Goal: Entertainment & Leisure: Consume media (video, audio)

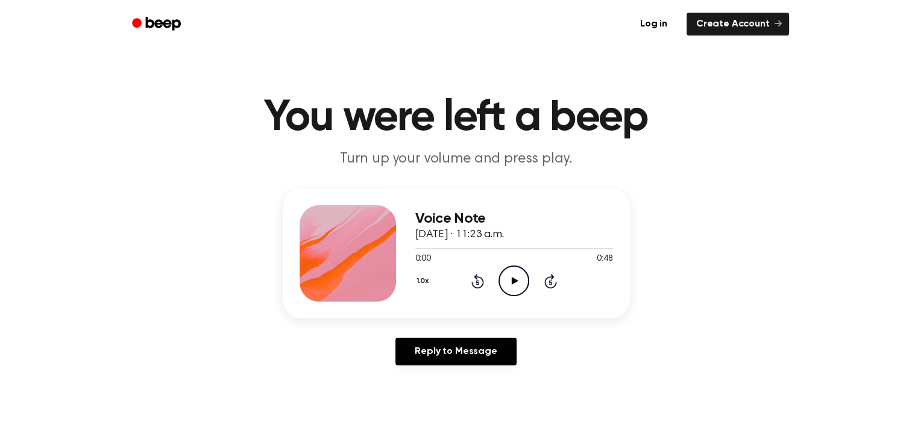
click at [504, 282] on icon "Play Audio" at bounding box center [513, 281] width 31 height 31
click at [420, 247] on div at bounding box center [514, 248] width 198 height 10
click at [513, 277] on icon "Pause Audio" at bounding box center [513, 281] width 31 height 31
click at [417, 246] on div at bounding box center [514, 248] width 198 height 10
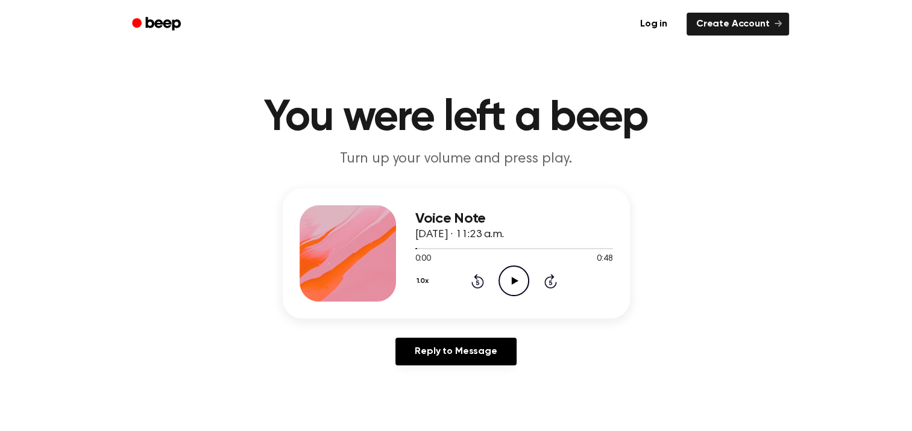
click at [510, 280] on icon "Play Audio" at bounding box center [513, 281] width 31 height 31
click at [515, 278] on icon "Play Audio" at bounding box center [513, 281] width 31 height 31
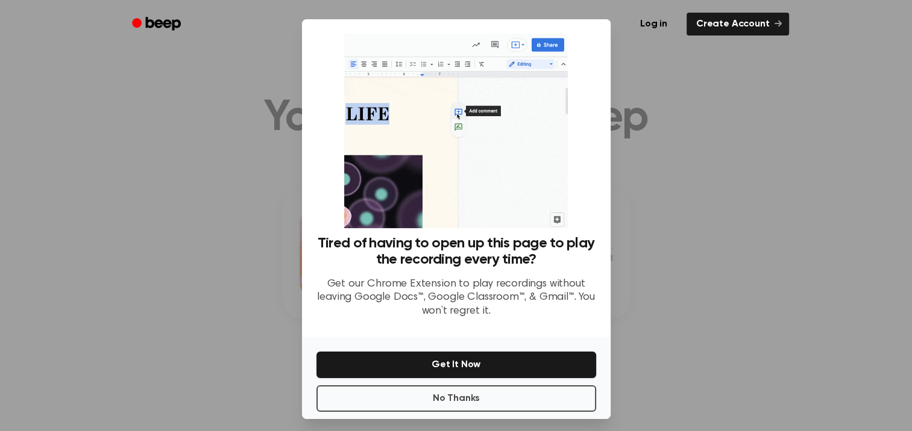
click at [703, 219] on div at bounding box center [456, 215] width 912 height 431
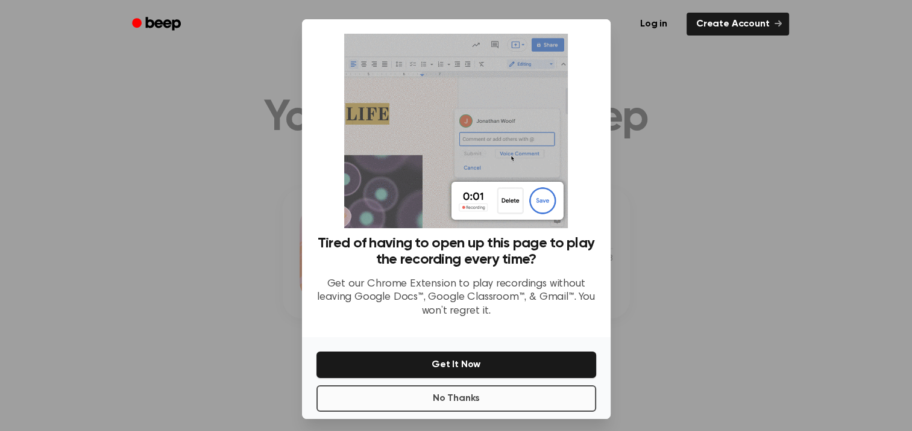
click at [468, 400] on button "No Thanks" at bounding box center [456, 399] width 280 height 27
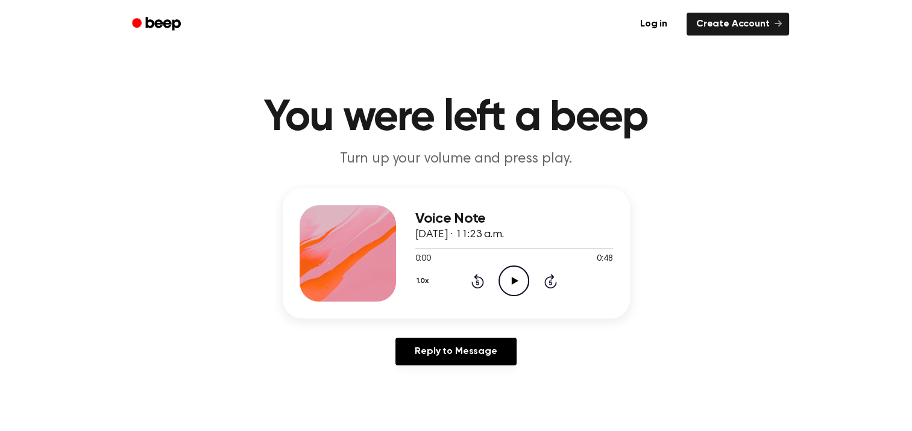
click at [512, 289] on icon "Play Audio" at bounding box center [513, 281] width 31 height 31
click at [516, 278] on icon "Play Audio" at bounding box center [513, 281] width 31 height 31
click at [517, 280] on icon "Play Audio" at bounding box center [513, 281] width 31 height 31
click at [517, 280] on icon "Pause Audio" at bounding box center [513, 281] width 31 height 31
click at [517, 280] on icon "Play Audio" at bounding box center [513, 281] width 31 height 31
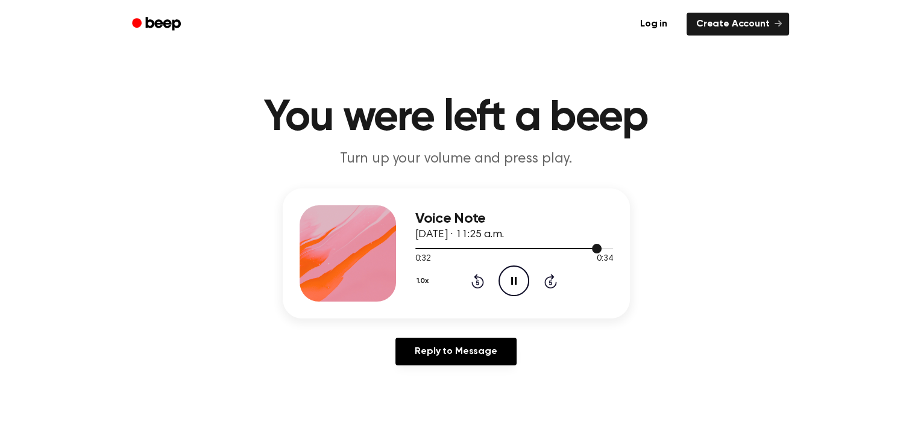
click at [424, 248] on div at bounding box center [508, 248] width 186 height 1
click at [428, 251] on div at bounding box center [514, 248] width 198 height 10
click at [511, 286] on icon "Play Audio" at bounding box center [513, 281] width 31 height 31
click at [507, 289] on icon "Play Audio" at bounding box center [513, 281] width 31 height 31
click at [514, 281] on icon at bounding box center [515, 281] width 7 height 8
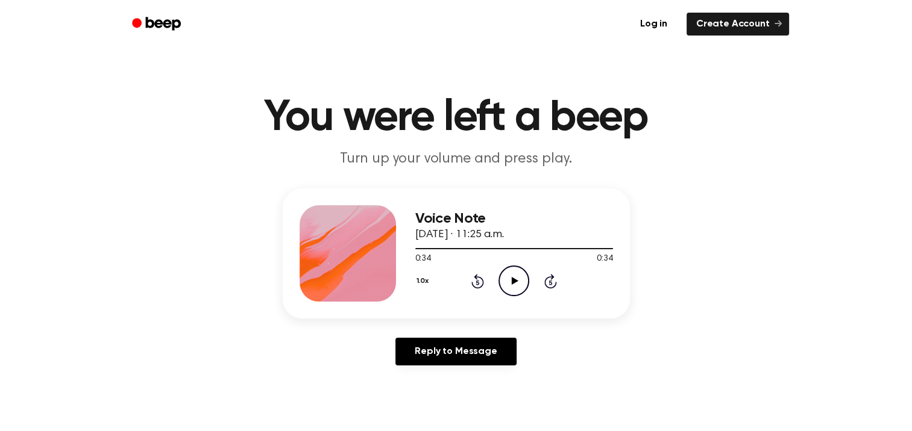
click at [516, 284] on icon "Play Audio" at bounding box center [513, 281] width 31 height 31
click at [511, 280] on icon "Play Audio" at bounding box center [513, 281] width 31 height 31
click at [516, 283] on icon "Play Audio" at bounding box center [513, 281] width 31 height 31
click at [508, 280] on icon "Play Audio" at bounding box center [513, 281] width 31 height 31
click at [515, 284] on icon "Play Audio" at bounding box center [513, 281] width 31 height 31
